Goal: Browse casually: Explore the website without a specific task or goal

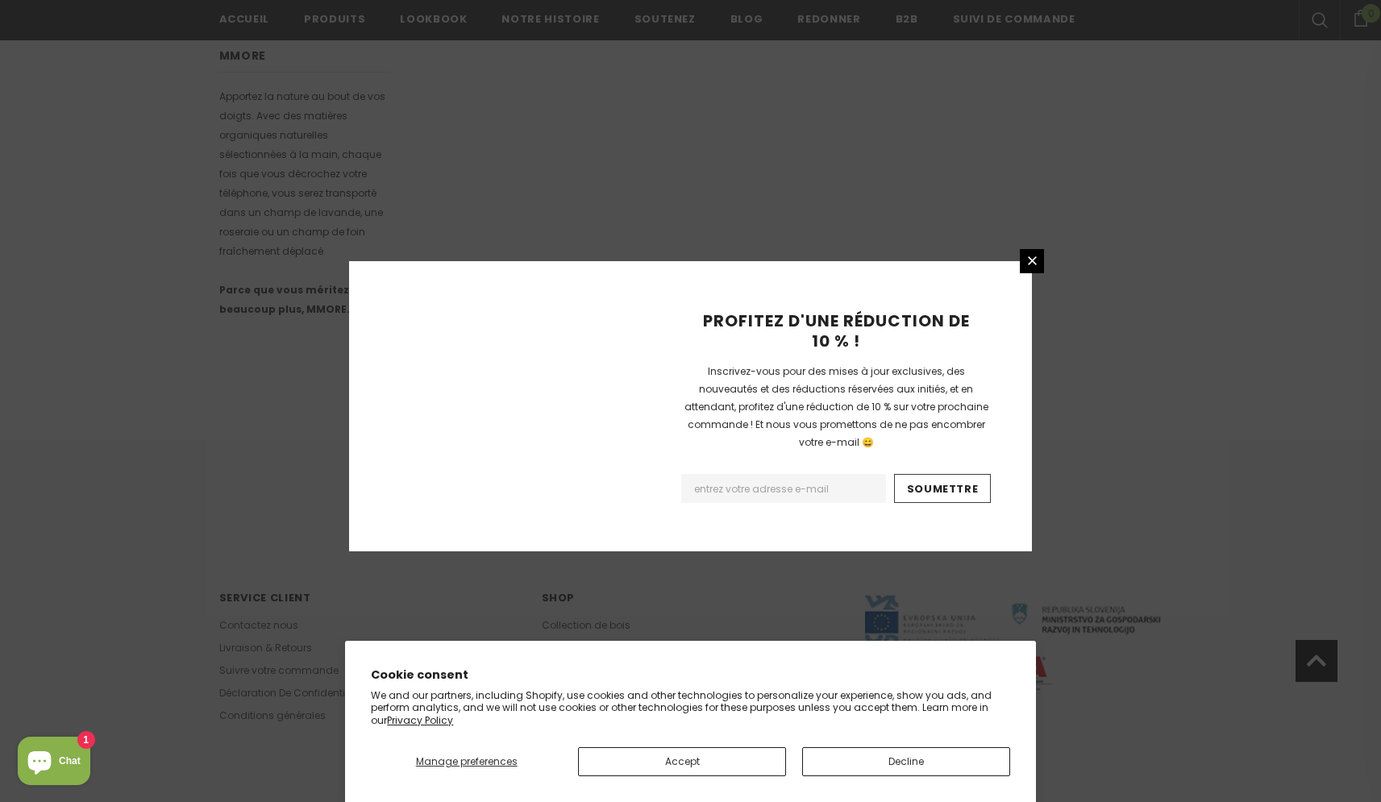
scroll to position [889, 0]
